Goal: Find specific page/section: Find specific page/section

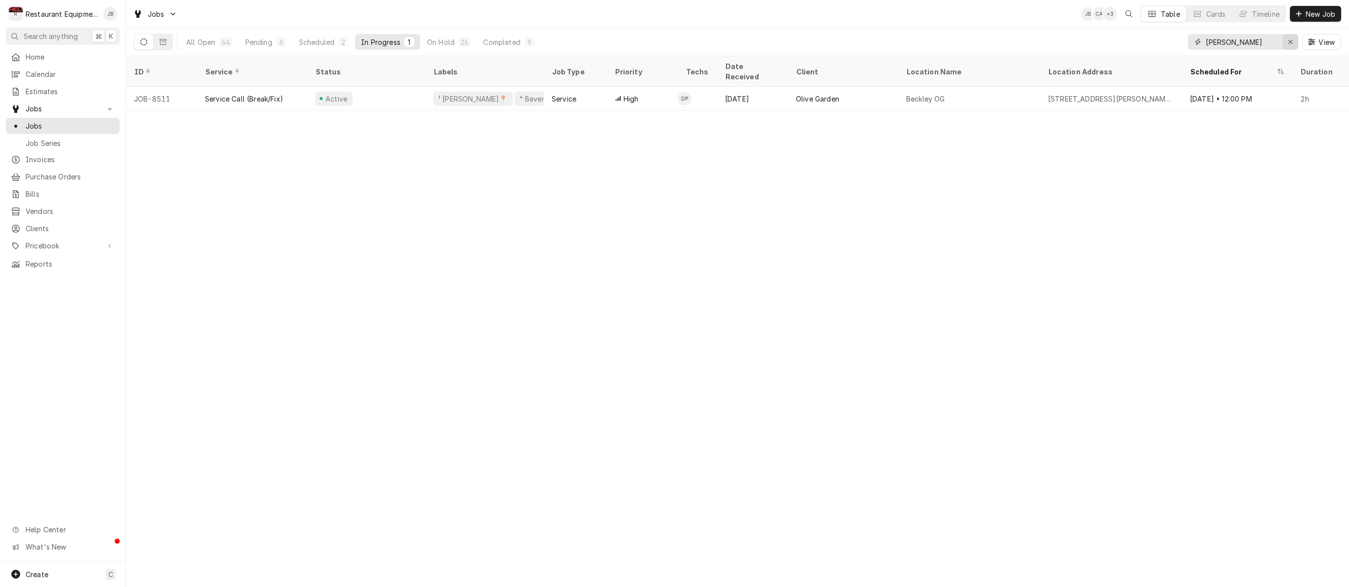
click at [1294, 42] on div "Erase input" at bounding box center [1290, 42] width 10 height 10
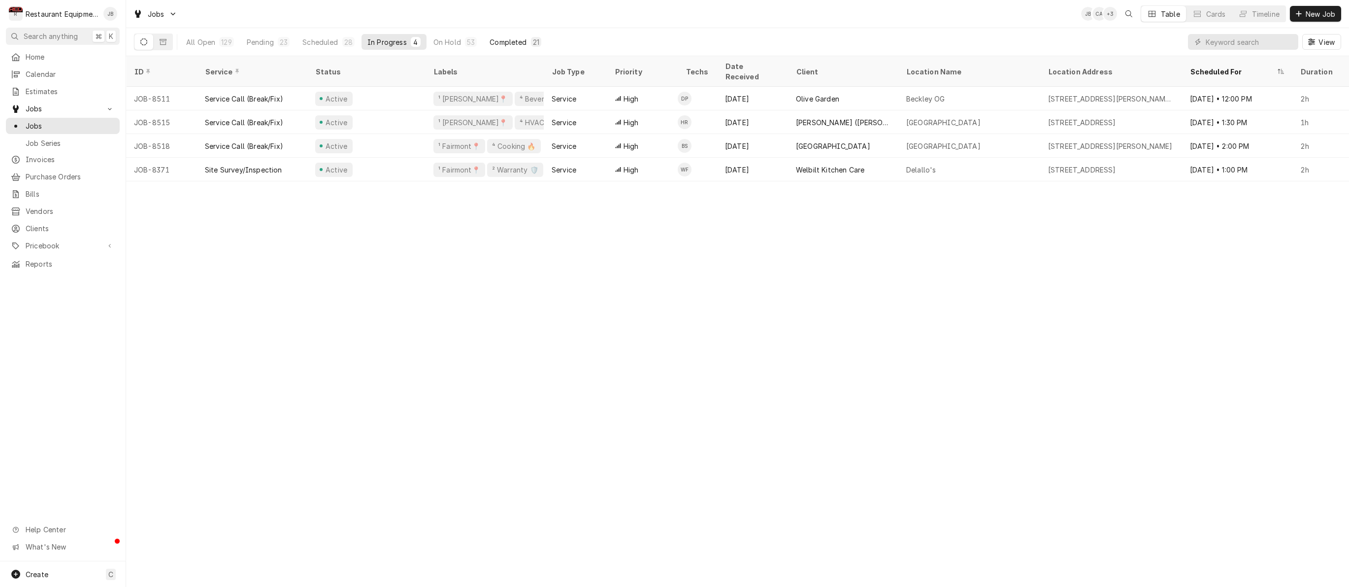
click at [499, 49] on button "Completed 21" at bounding box center [516, 42] width 64 height 16
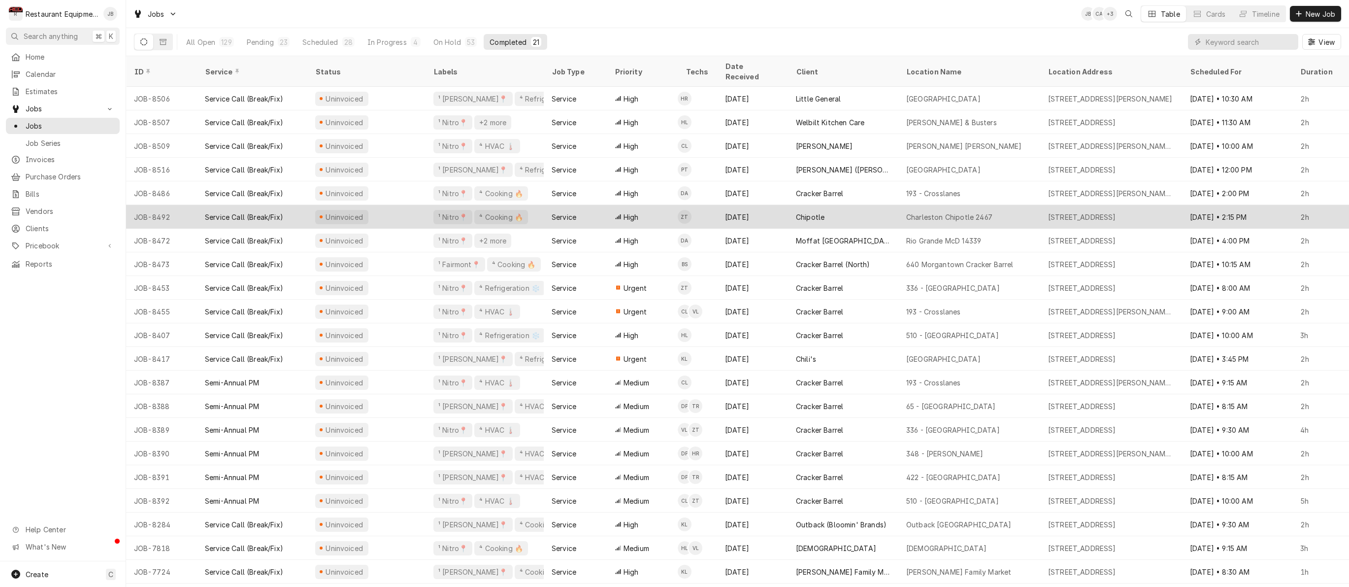
click at [584, 209] on div "Service" at bounding box center [575, 217] width 63 height 24
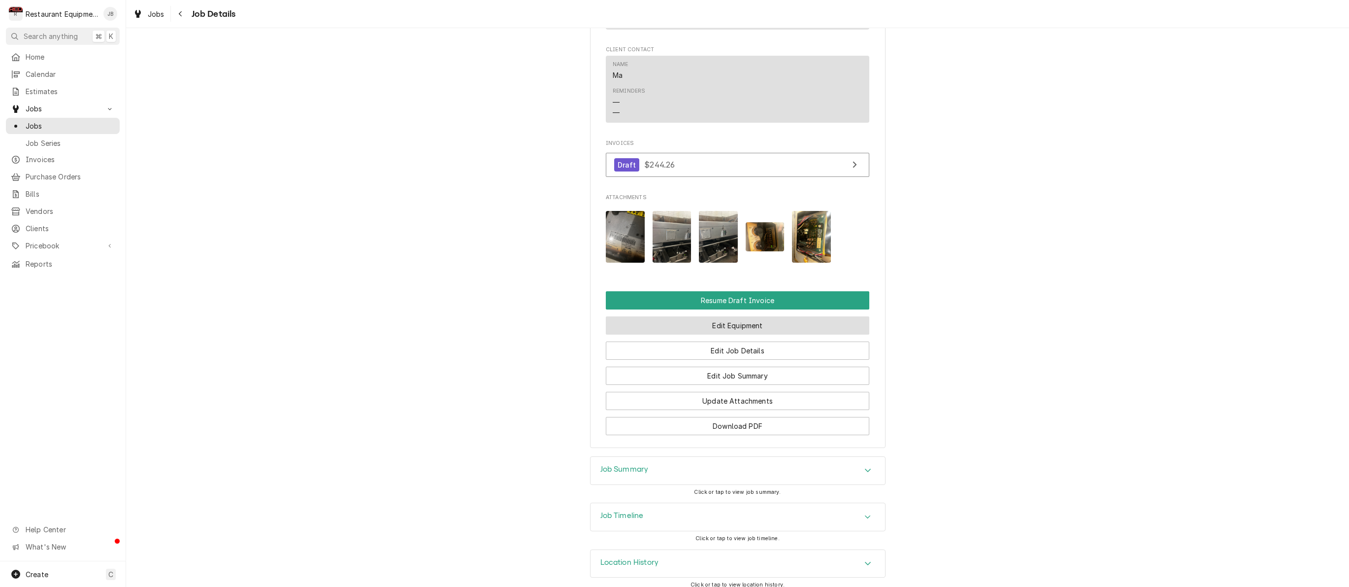
scroll to position [932, 0]
click at [614, 465] on h3 "Job Summary" at bounding box center [624, 469] width 48 height 9
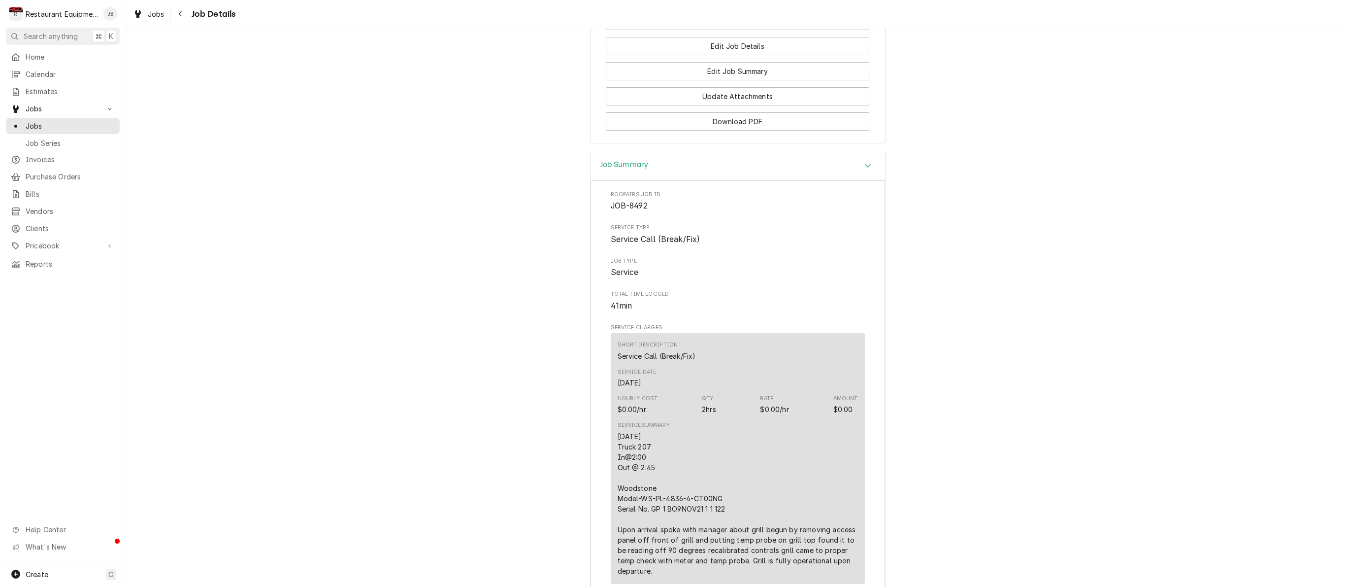
scroll to position [1296, 0]
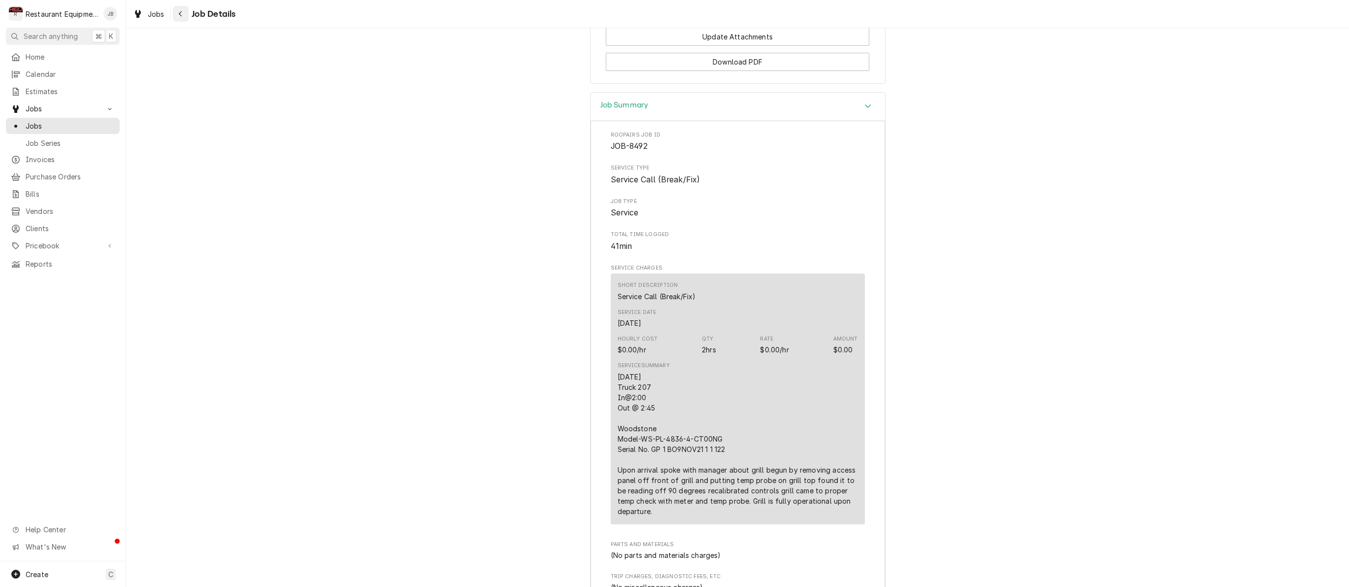
click at [185, 15] on div "Navigate back" at bounding box center [181, 14] width 10 height 10
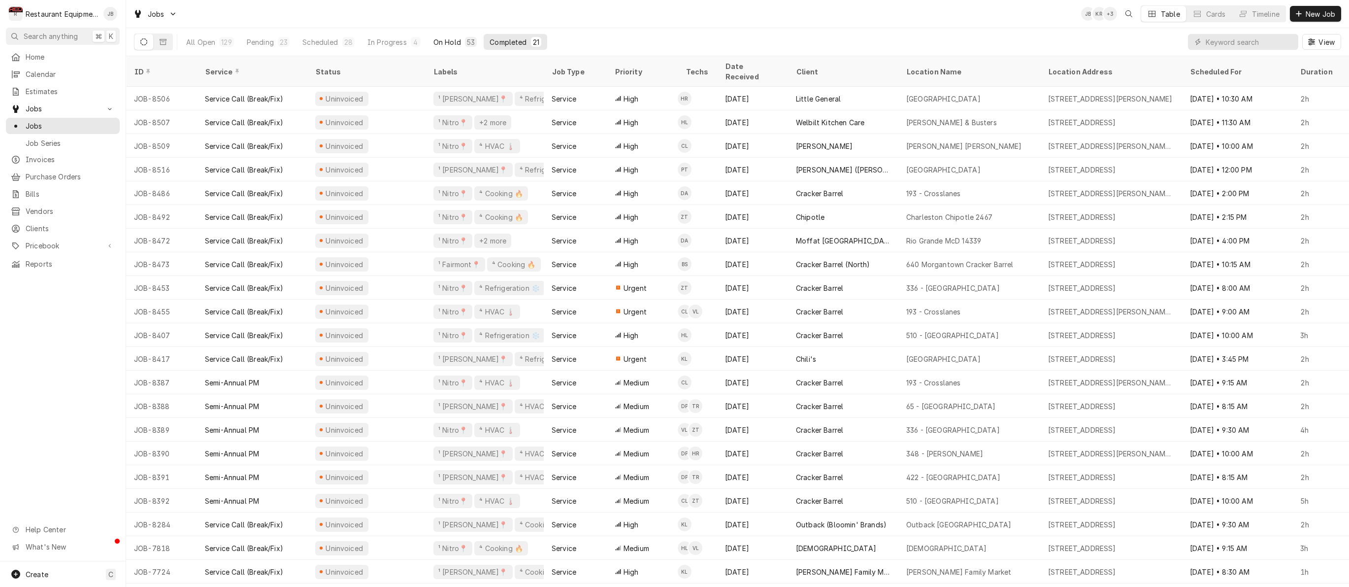
click at [452, 46] on div "On Hold" at bounding box center [447, 42] width 28 height 10
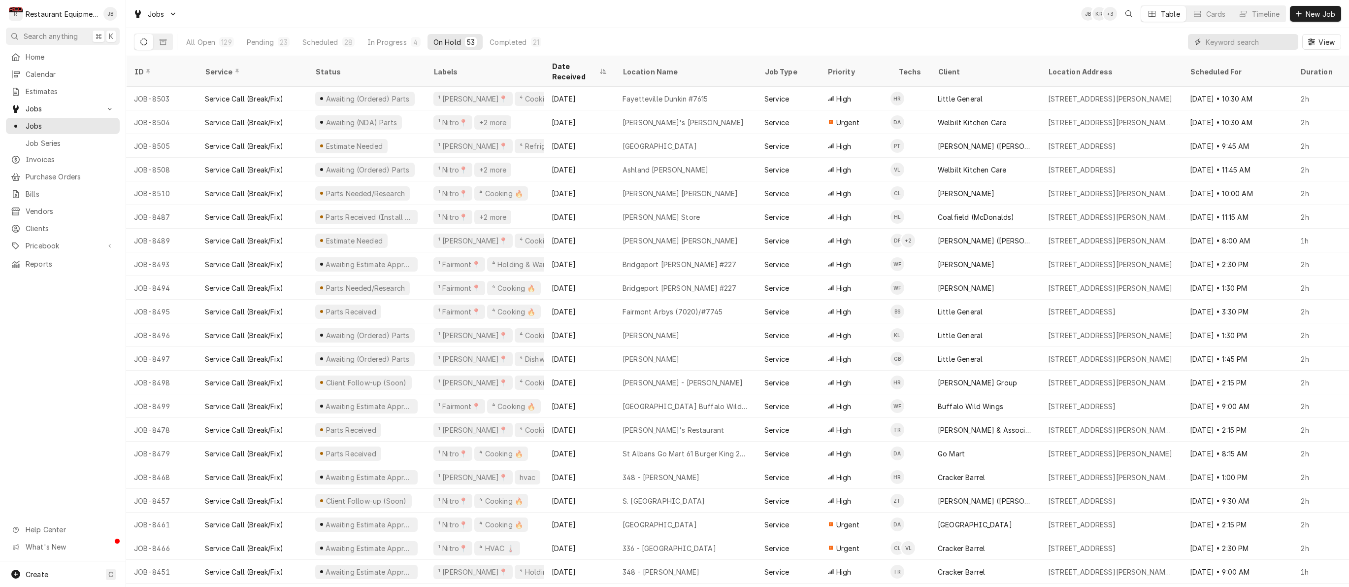
click at [1251, 40] on input "Dynamic Content Wrapper" at bounding box center [1250, 42] width 88 height 16
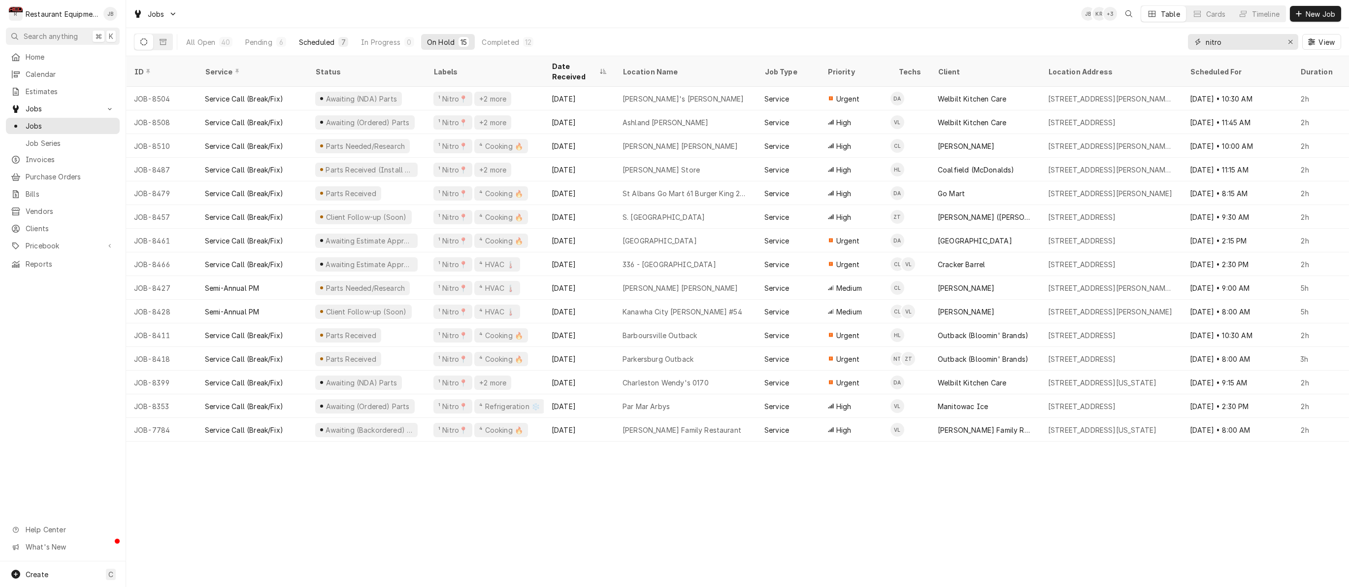
type input "nitro"
click at [330, 42] on div "Scheduled" at bounding box center [316, 42] width 35 height 10
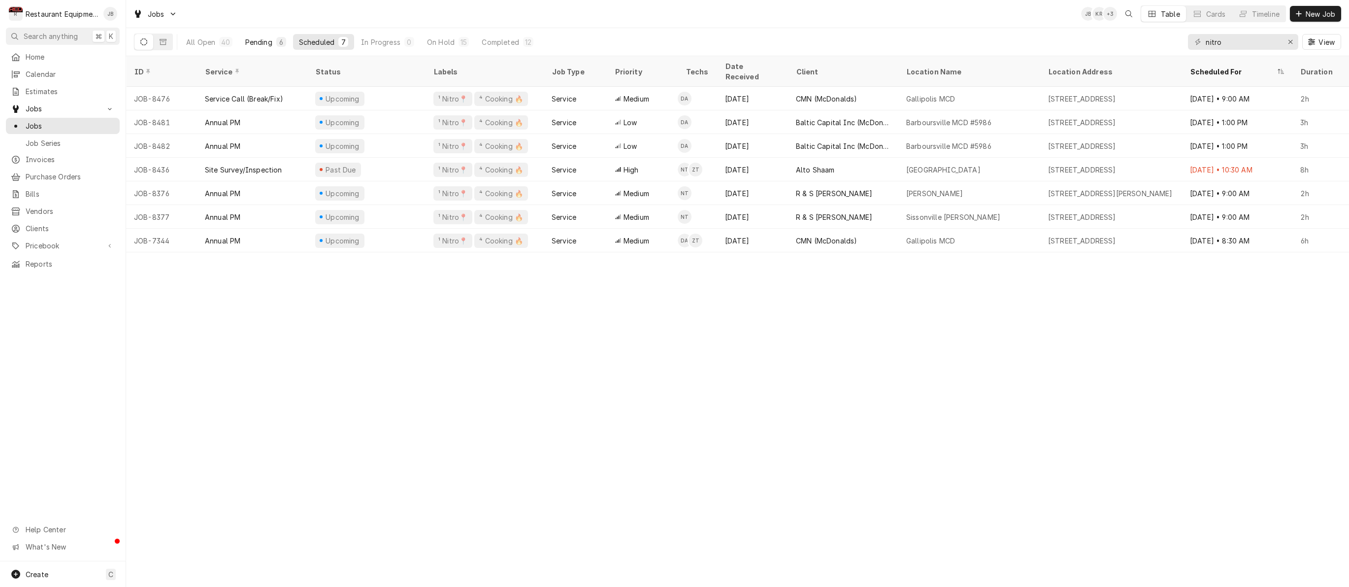
click at [270, 45] on div "Pending" at bounding box center [258, 42] width 27 height 10
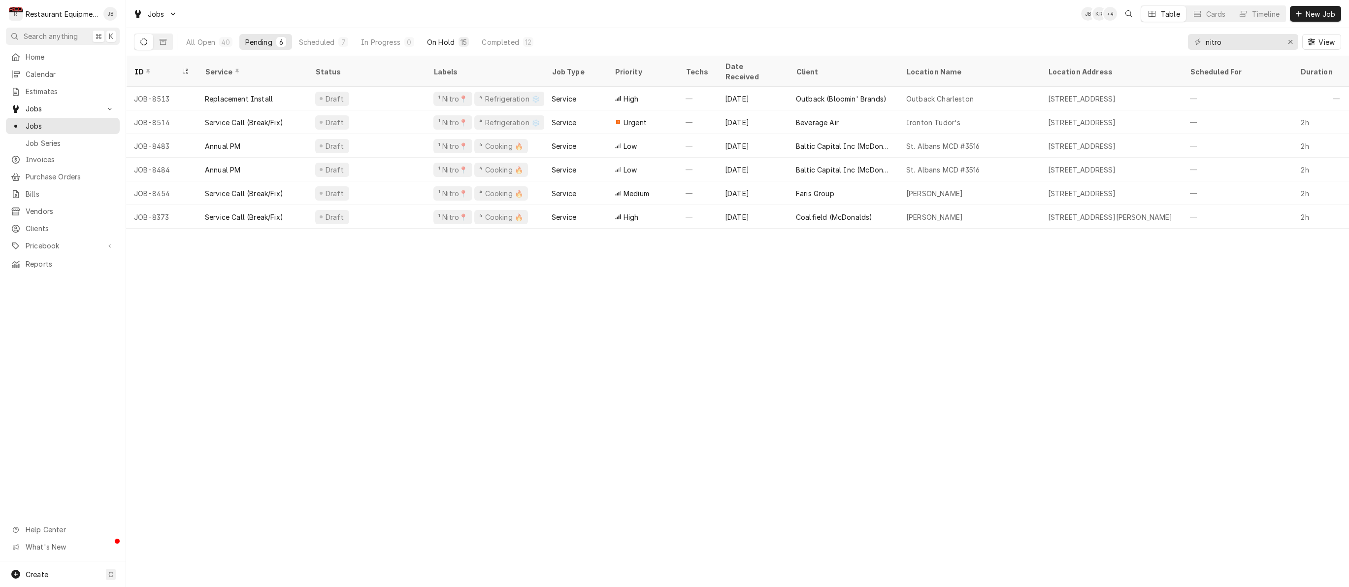
click at [443, 38] on div "On Hold" at bounding box center [441, 42] width 28 height 10
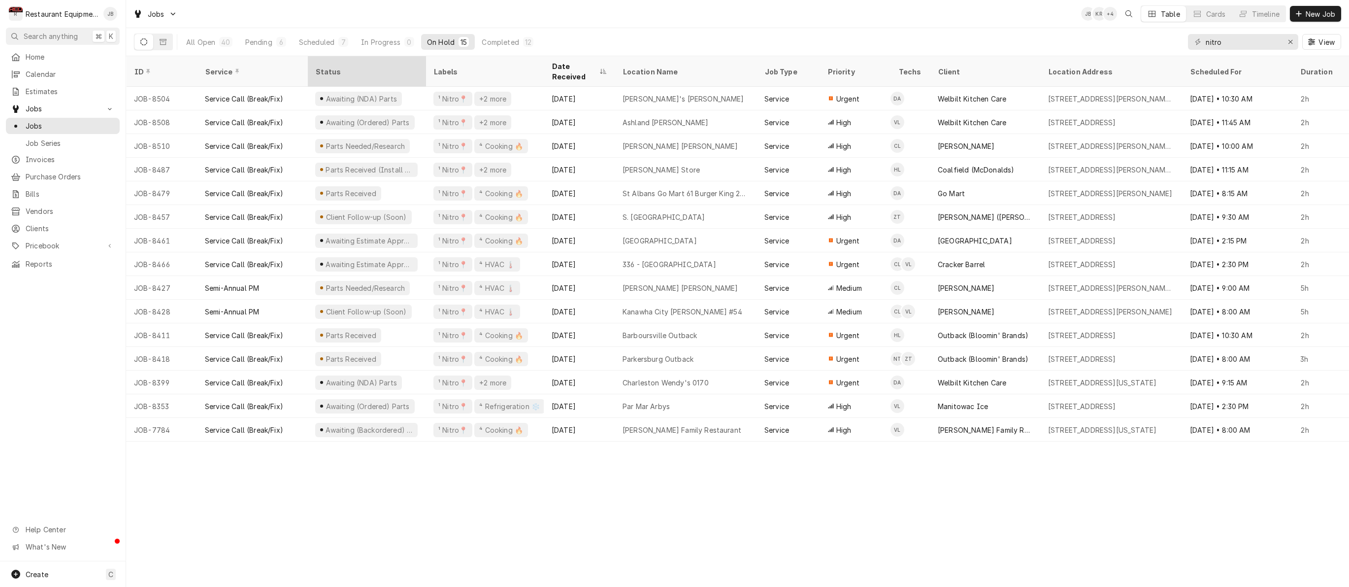
click at [329, 67] on div "Status" at bounding box center [365, 71] width 100 height 10
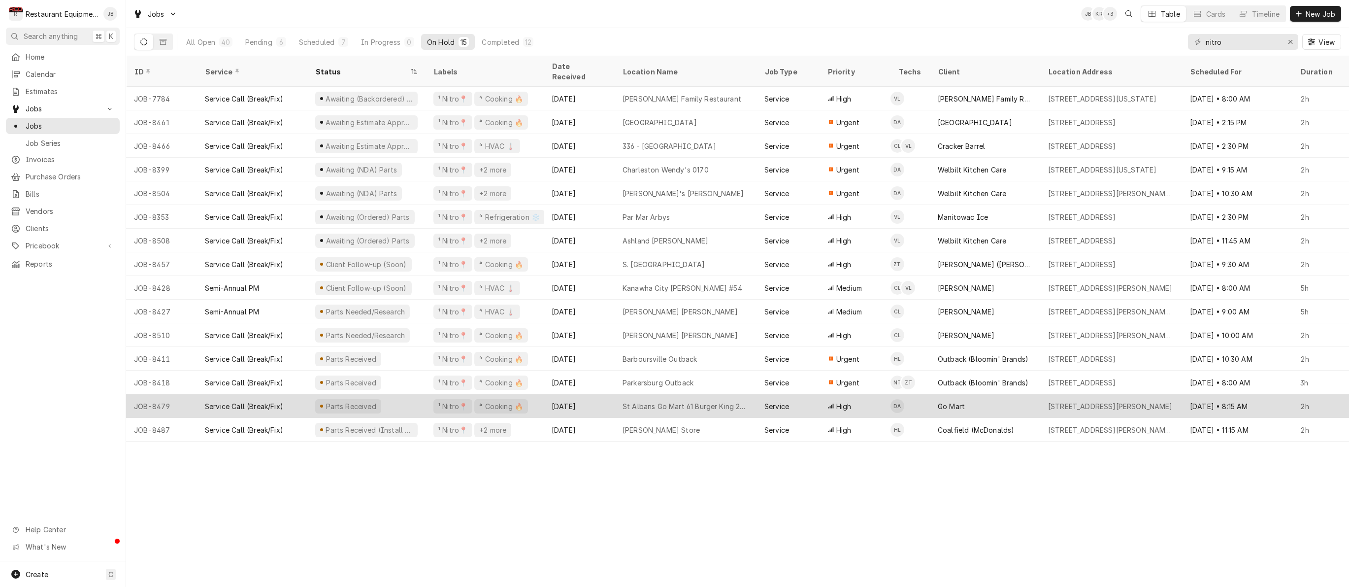
click at [398, 394] on div "Parts Received" at bounding box center [366, 406] width 118 height 24
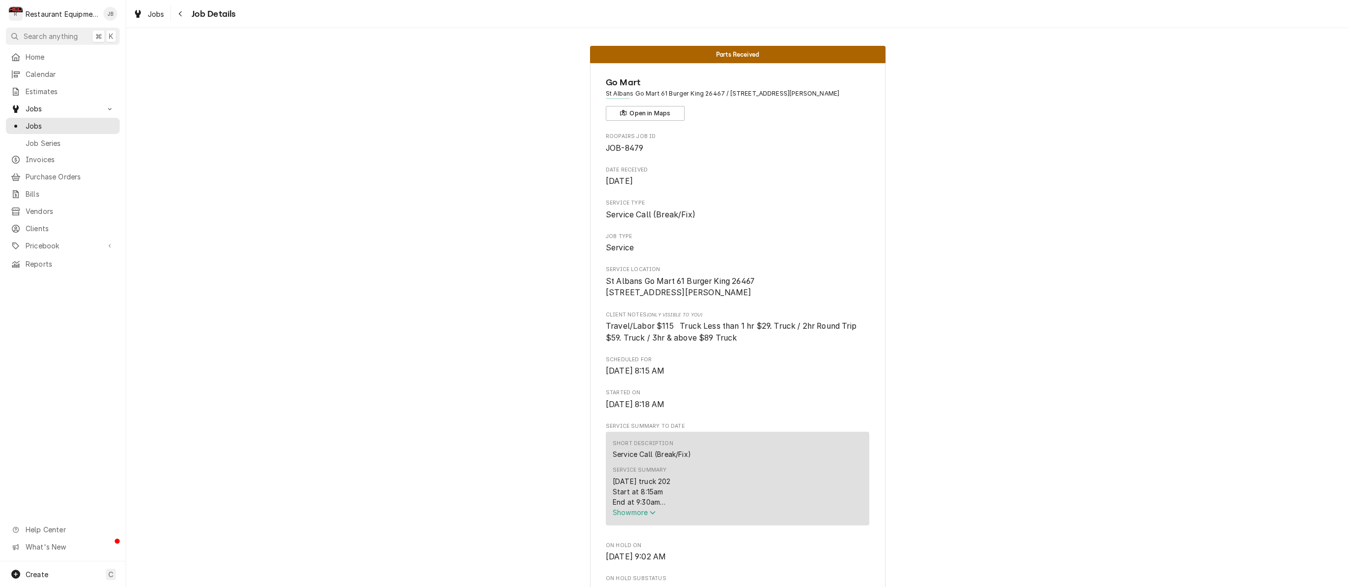
click at [625, 512] on span "Show more" at bounding box center [634, 512] width 43 height 8
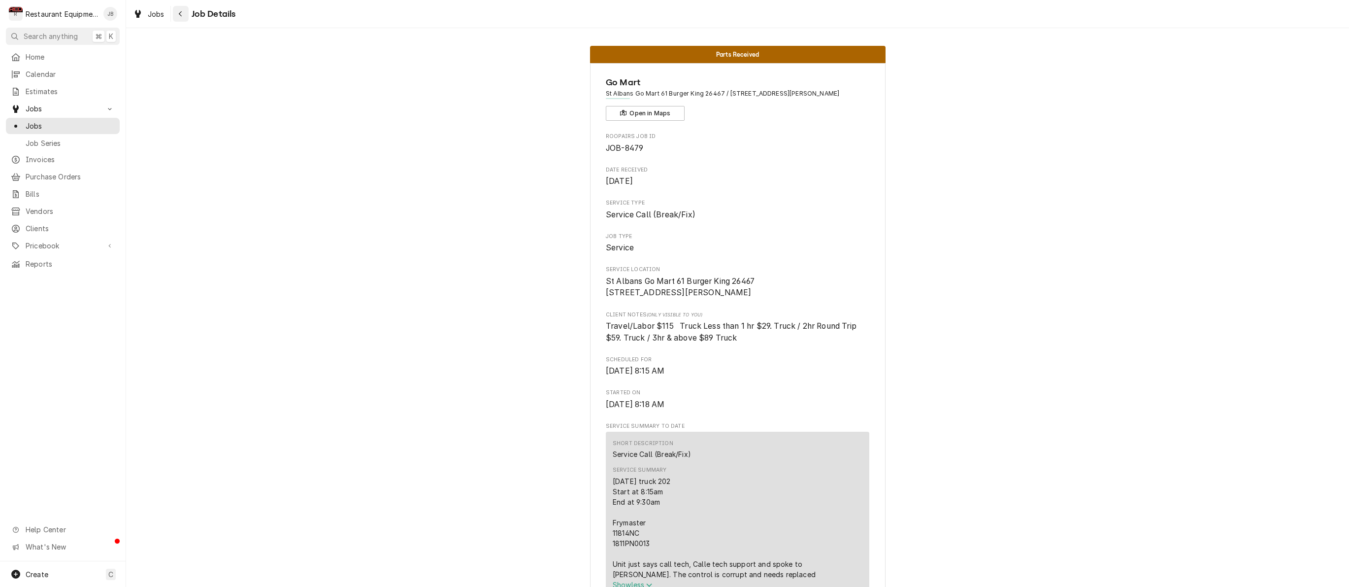
click at [177, 16] on div "Navigate back" at bounding box center [181, 14] width 10 height 10
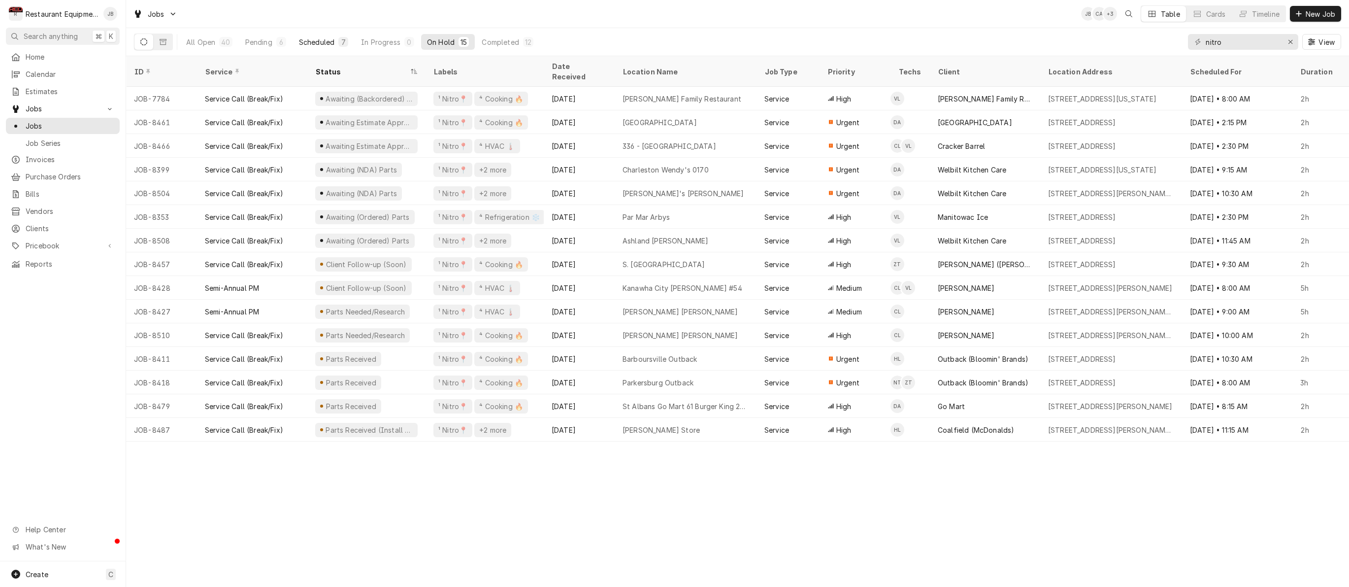
click at [323, 47] on button "Scheduled 7" at bounding box center [323, 42] width 61 height 16
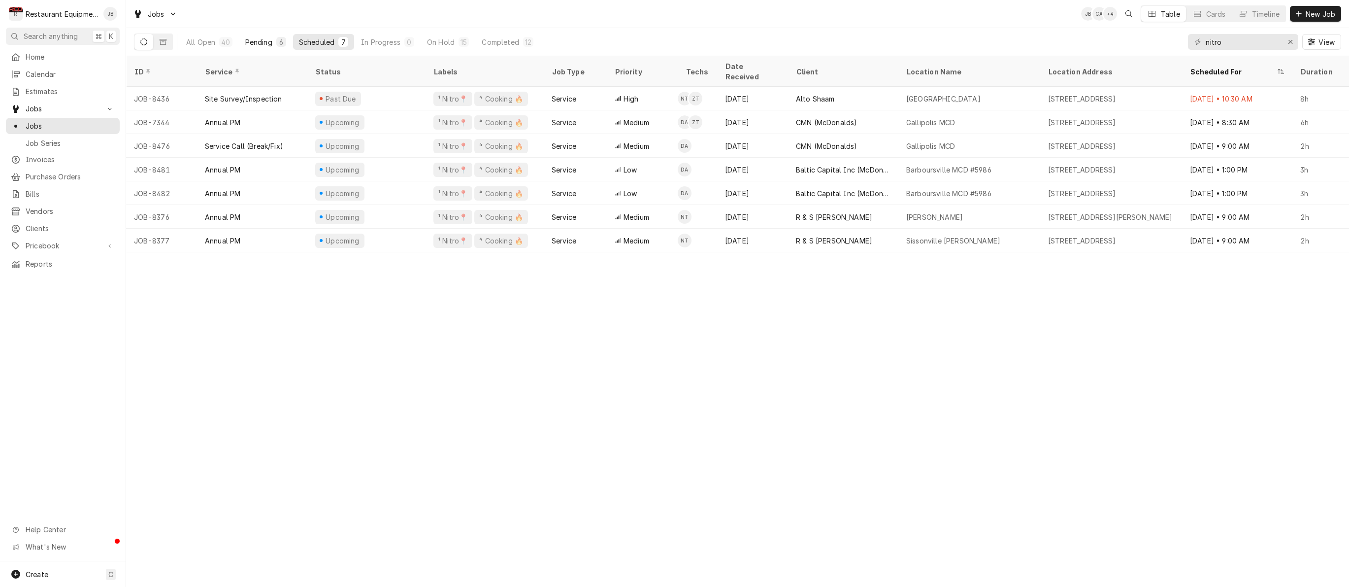
drag, startPoint x: 267, startPoint y: 43, endPoint x: 261, endPoint y: 44, distance: 6.4
click at [265, 43] on div "Pending" at bounding box center [258, 42] width 27 height 10
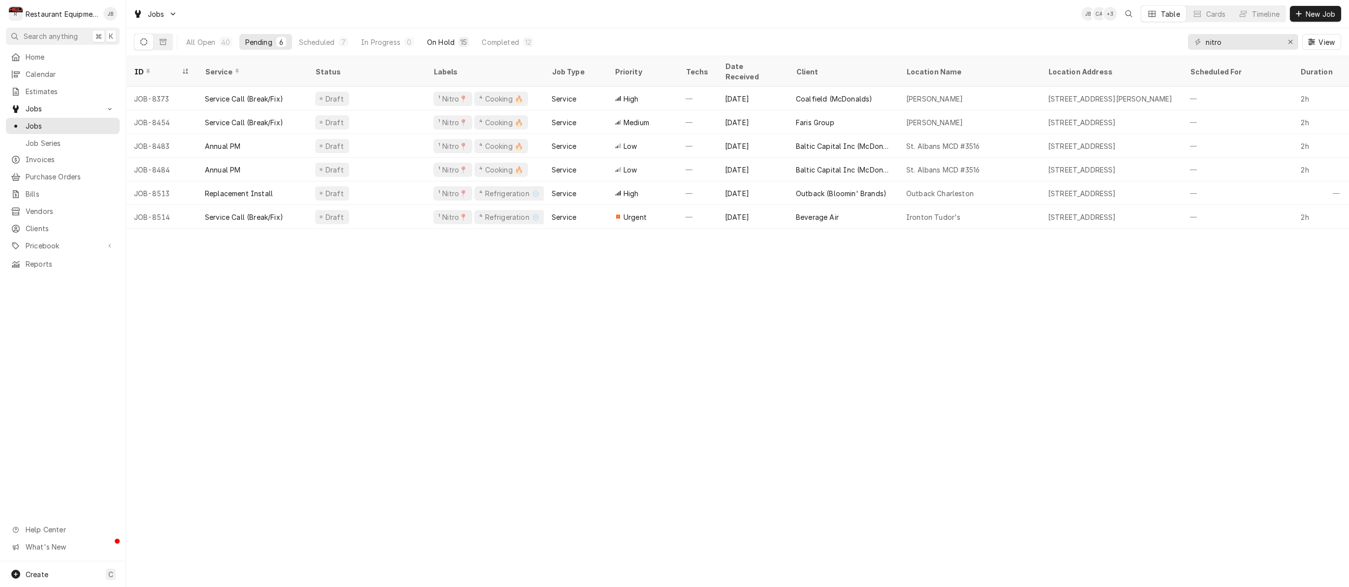
click at [468, 41] on button "On Hold 15" at bounding box center [448, 42] width 54 height 16
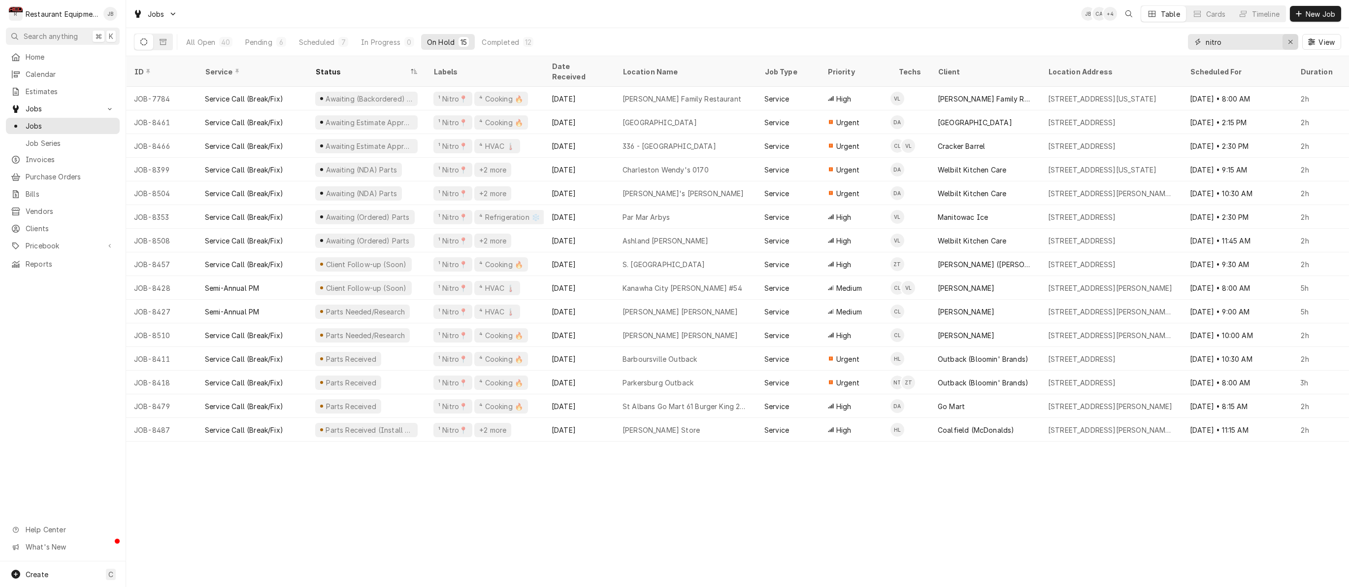
click at [1288, 42] on icon "Erase input" at bounding box center [1290, 41] width 5 height 7
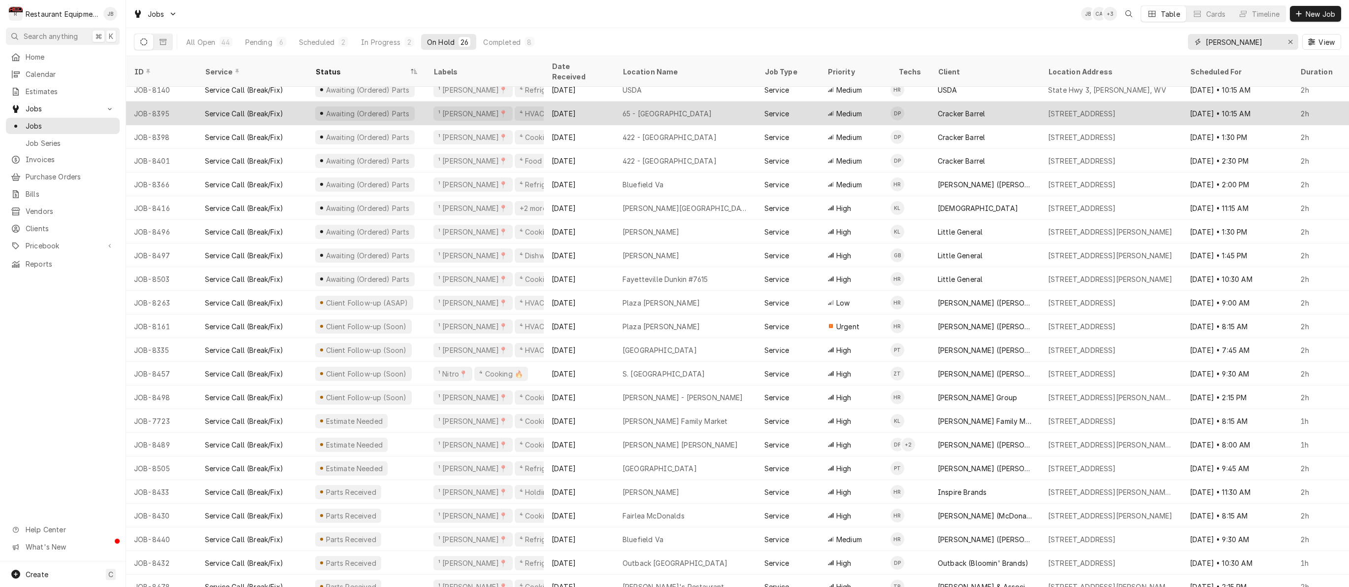
scroll to position [103, 0]
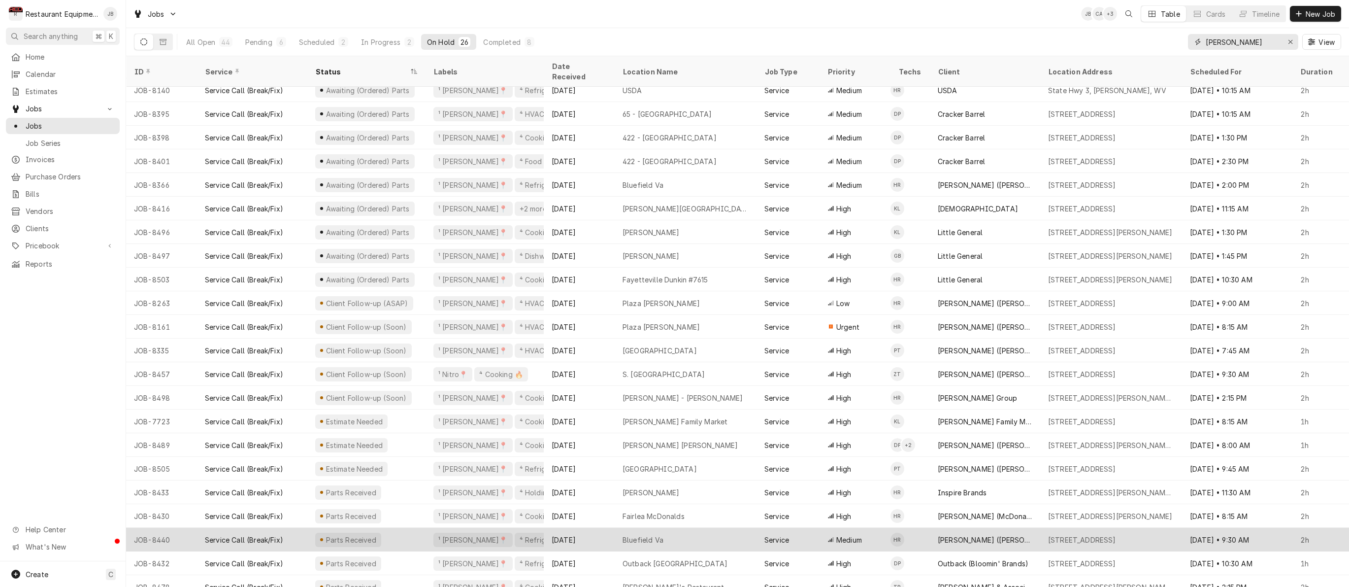
type input "beckley"
click at [593, 534] on div "[DATE]" at bounding box center [579, 539] width 71 height 24
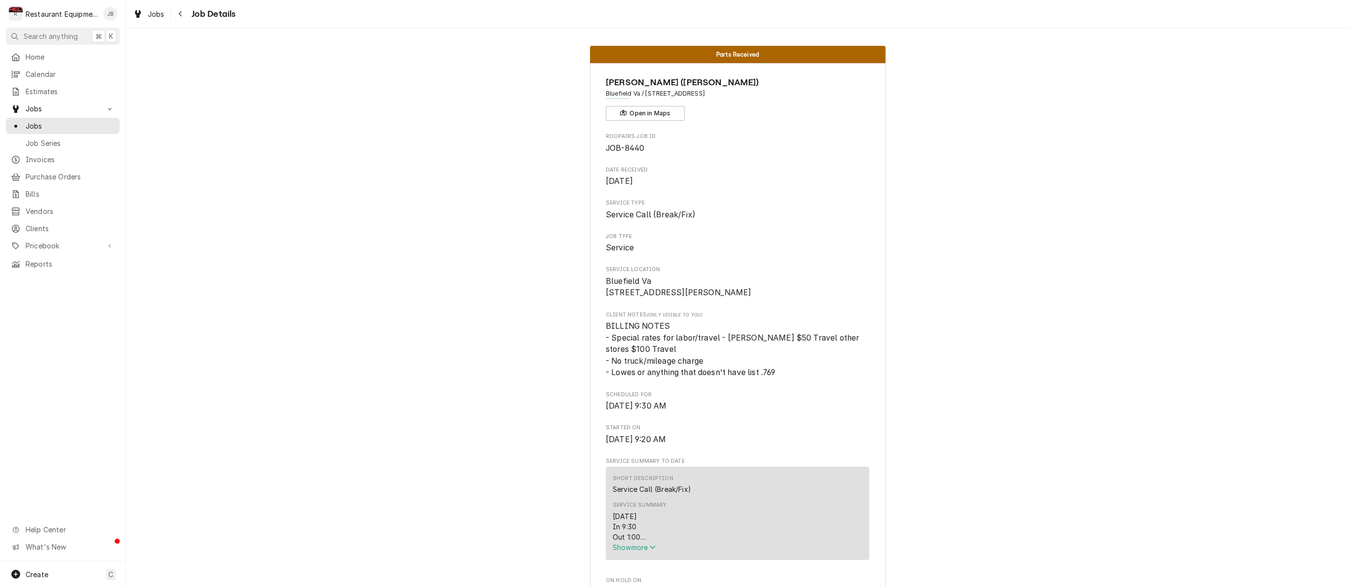
click at [619, 548] on span "Show more" at bounding box center [634, 547] width 43 height 8
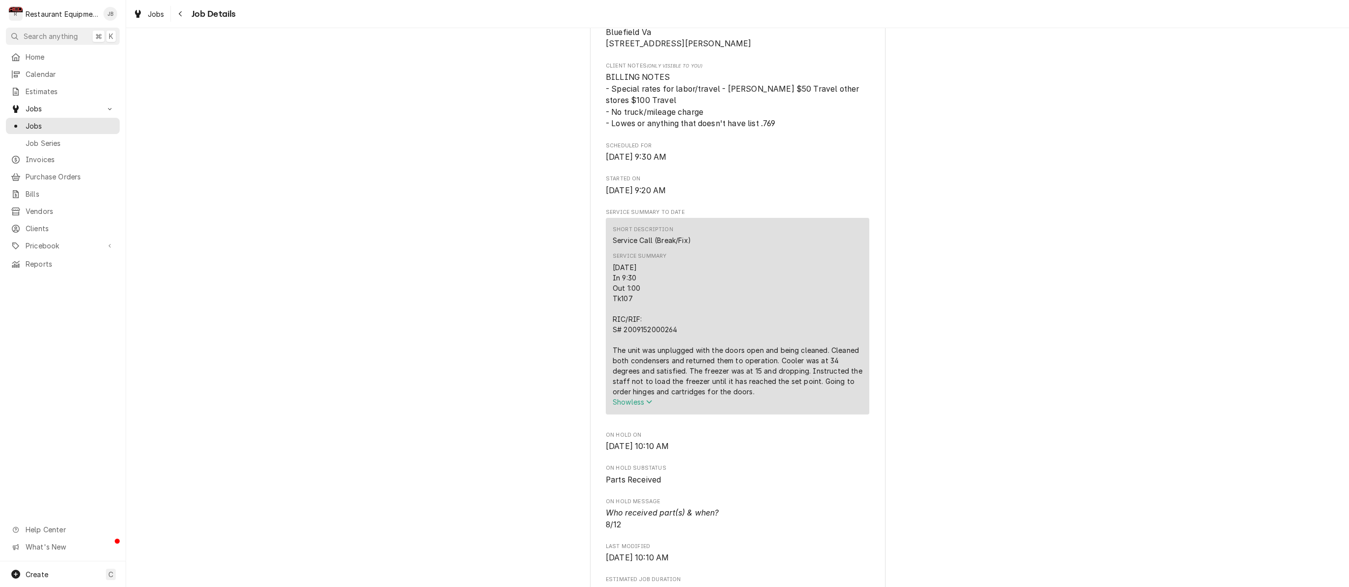
scroll to position [249, 0]
click at [178, 10] on div "Navigate back" at bounding box center [181, 14] width 10 height 10
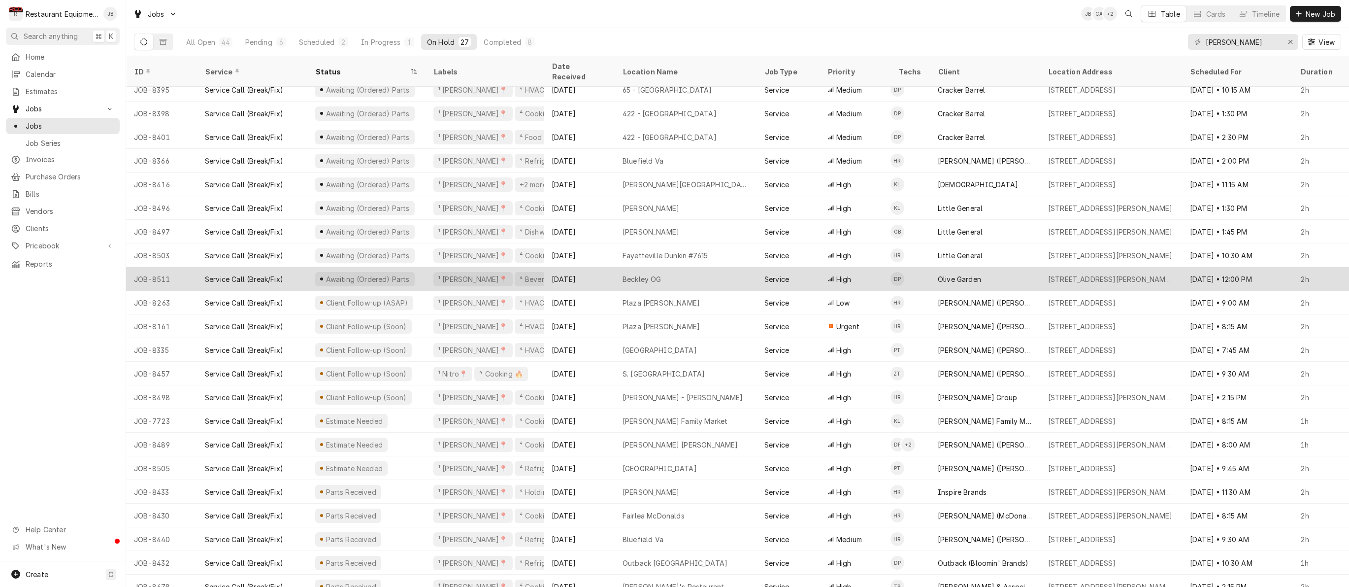
scroll to position [127, 0]
